Goal: Information Seeking & Learning: Learn about a topic

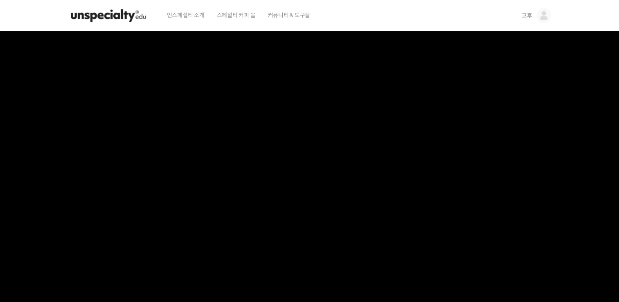
click at [524, 18] on span "고후" at bounding box center [527, 15] width 11 height 7
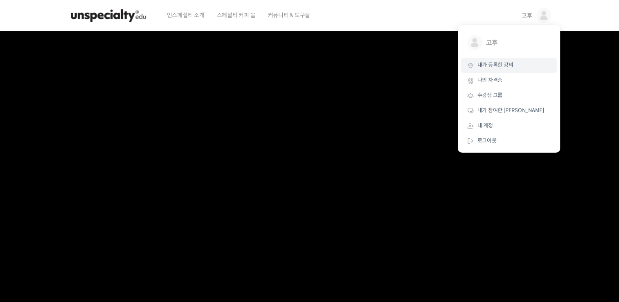
click at [495, 70] on link "내가 등록한 강의" at bounding box center [509, 65] width 96 height 15
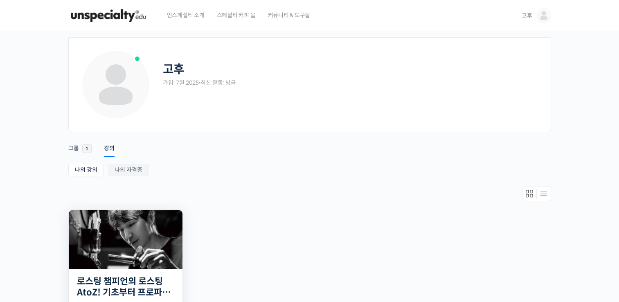
click at [142, 238] on img at bounding box center [126, 239] width 114 height 59
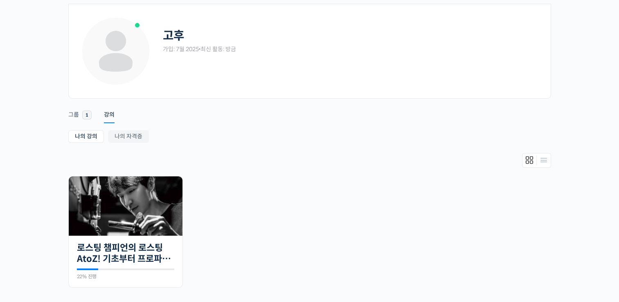
scroll to position [123, 0]
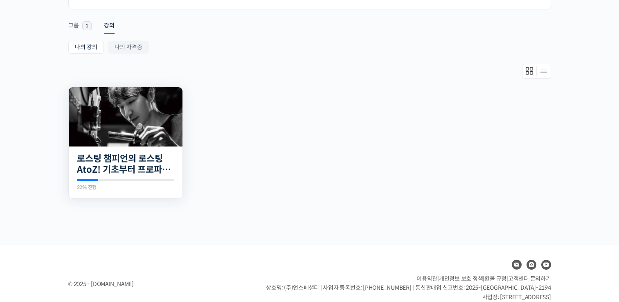
click at [111, 180] on div at bounding box center [125, 180] width 97 height 2
click at [115, 163] on link "로스팅 챔피언의 로스팅 AtoZ! 기초부터 프로파일 설계까지" at bounding box center [125, 164] width 97 height 23
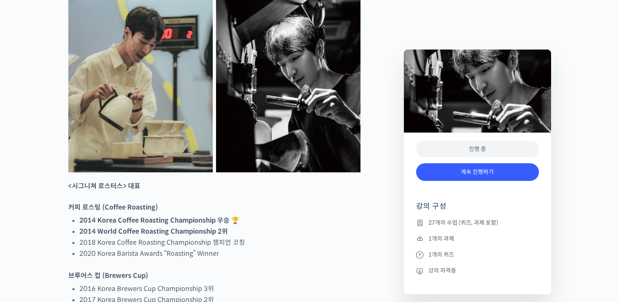
scroll to position [409, 0]
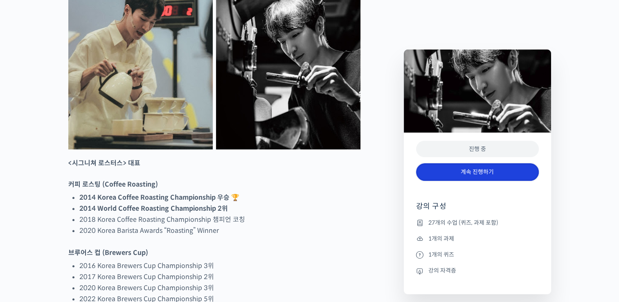
click at [445, 169] on link "계속 진행하기" at bounding box center [477, 172] width 123 height 18
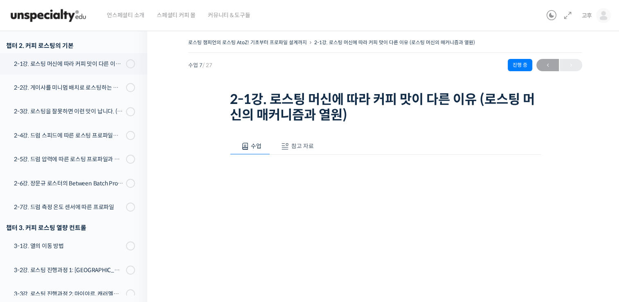
scroll to position [267, 0]
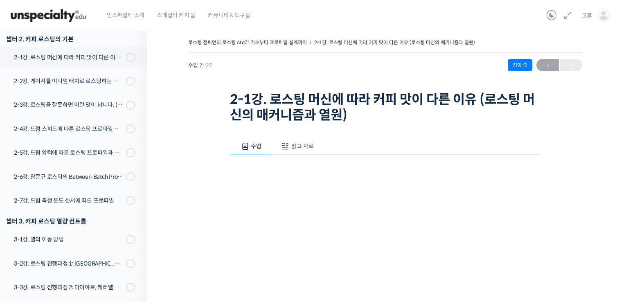
click at [290, 147] on button "참고 자료" at bounding box center [296, 146] width 52 height 17
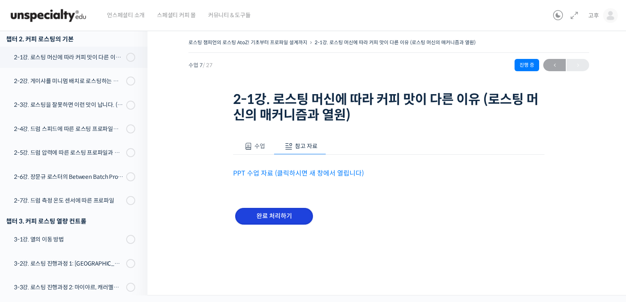
click at [279, 214] on input "완료 처리하기" at bounding box center [274, 216] width 78 height 17
click at [280, 171] on link "PPT 수업 자료 (클릭하시면 새 창에서 열립니다)" at bounding box center [298, 173] width 131 height 9
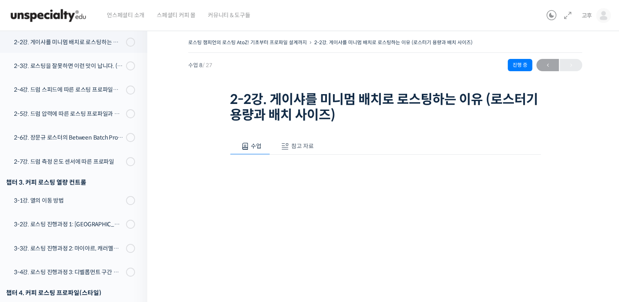
click at [307, 149] on span "참고 자료" at bounding box center [303, 145] width 23 height 7
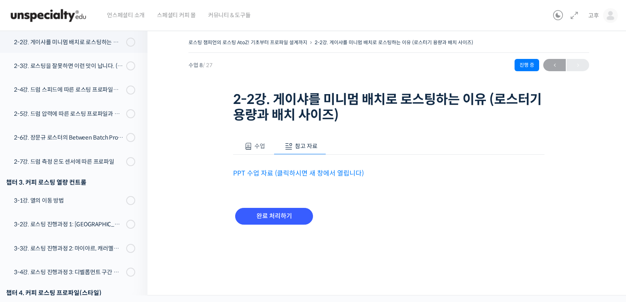
click at [304, 171] on link "PPT 수업 자료 (클릭하시면 새 창에서 열립니다)" at bounding box center [298, 173] width 131 height 9
click at [283, 210] on input "완료 처리하기" at bounding box center [274, 216] width 78 height 17
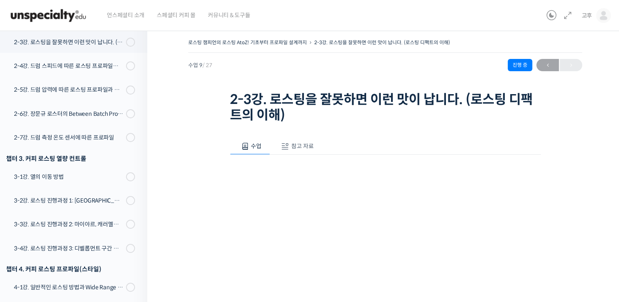
click at [305, 148] on span "참고 자료" at bounding box center [303, 145] width 23 height 7
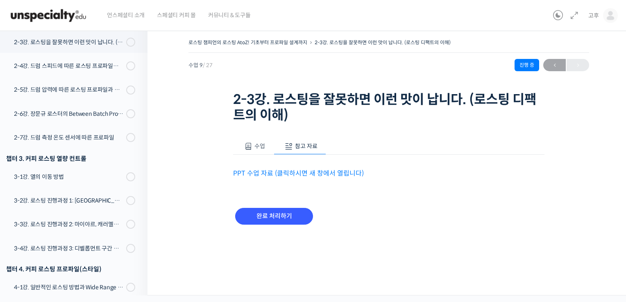
click at [290, 174] on link "PPT 수업 자료 (클릭하시면 새 창에서 열립니다)" at bounding box center [298, 173] width 131 height 9
click at [280, 217] on input "완료 처리하기" at bounding box center [274, 216] width 78 height 17
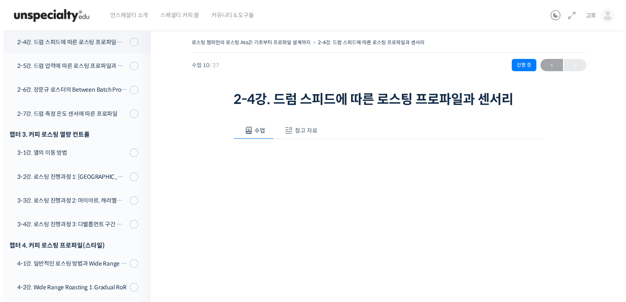
scroll to position [355, 0]
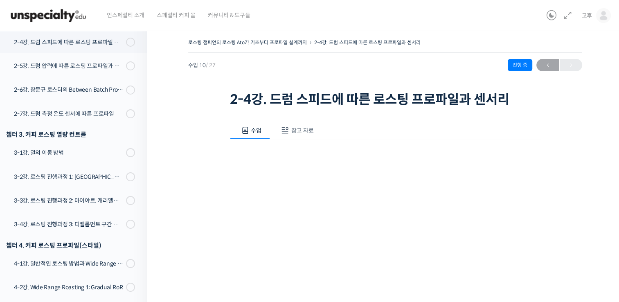
click at [295, 132] on span "참고 자료" at bounding box center [303, 130] width 23 height 7
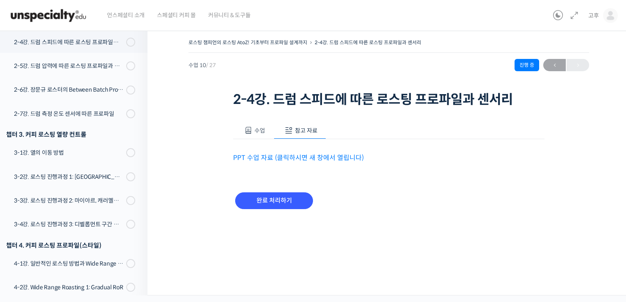
click at [279, 160] on link "PPT 수업 자료 (클릭하시면 새 창에서 열립니다)" at bounding box center [298, 158] width 131 height 9
click at [258, 200] on input "완료 처리하기" at bounding box center [274, 200] width 78 height 17
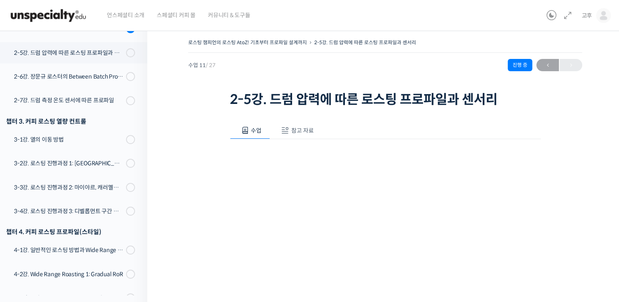
scroll to position [380, 0]
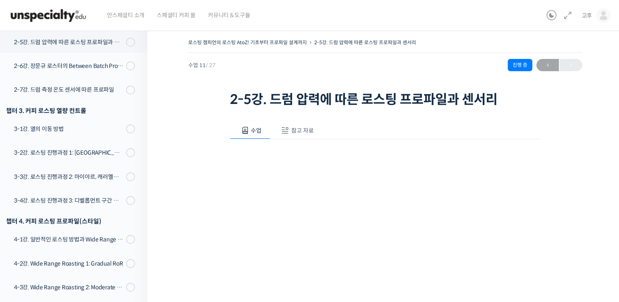
click at [287, 133] on span at bounding box center [285, 131] width 8 height 8
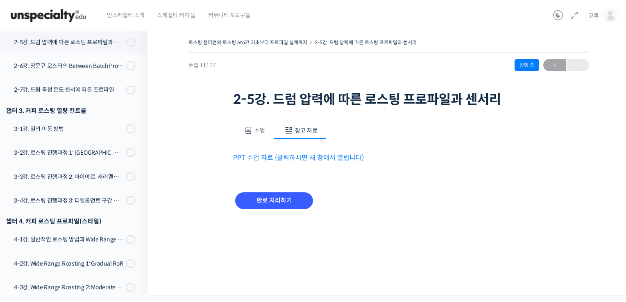
click at [285, 160] on link "PPT 수업 자료 (클릭하시면 새 창에서 열립니다)" at bounding box center [298, 158] width 131 height 9
click at [286, 197] on input "완료 처리하기" at bounding box center [274, 200] width 78 height 17
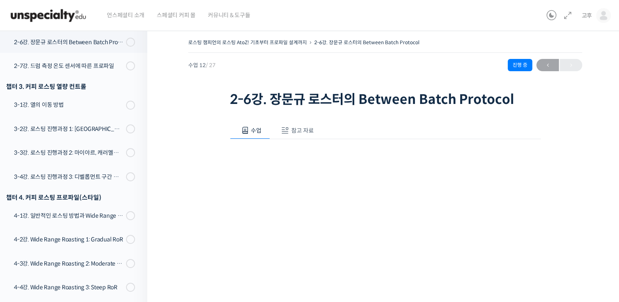
scroll to position [405, 0]
click at [292, 131] on span "참고 자료" at bounding box center [303, 130] width 23 height 7
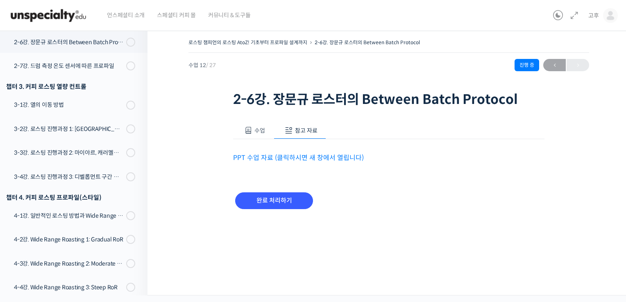
click at [264, 159] on link "PPT 수업 자료 (클릭하시면 새 창에서 열립니다)" at bounding box center [298, 158] width 131 height 9
